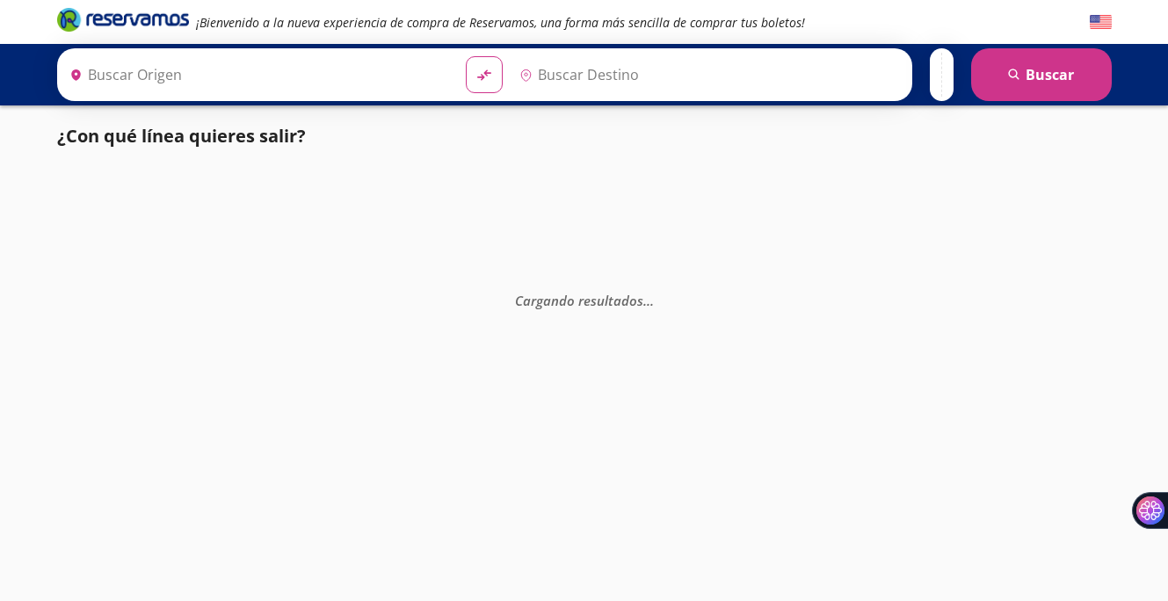
type input "[GEOGRAPHIC_DATA], [GEOGRAPHIC_DATA]"
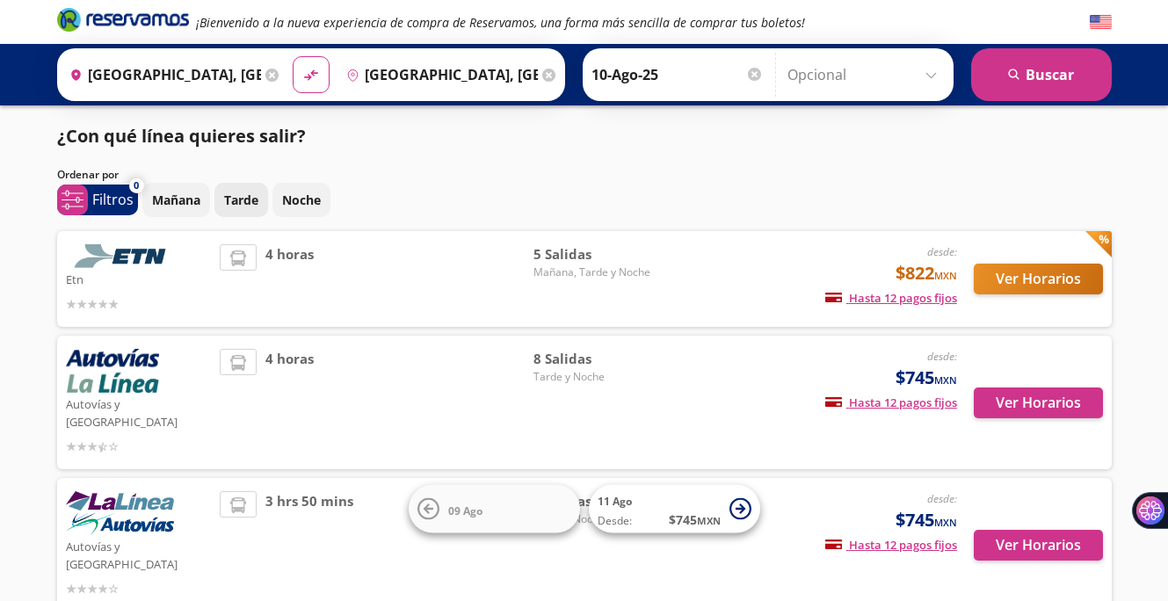
click at [239, 196] on p "Tarde" at bounding box center [241, 200] width 34 height 18
click at [1048, 282] on button "Ver Horarios" at bounding box center [1038, 279] width 129 height 31
click at [1027, 405] on button "Ver Horarios" at bounding box center [1038, 403] width 129 height 31
